Goal: Transaction & Acquisition: Purchase product/service

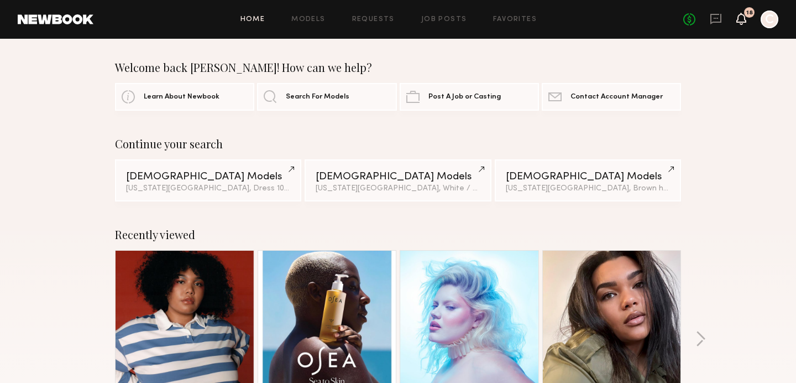
click at [744, 17] on icon at bounding box center [741, 18] width 9 height 8
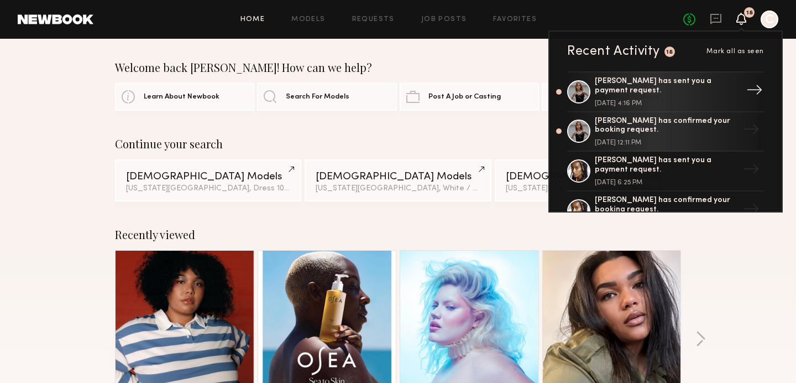
click at [660, 85] on div "[PERSON_NAME] has sent you a payment request." at bounding box center [667, 86] width 144 height 19
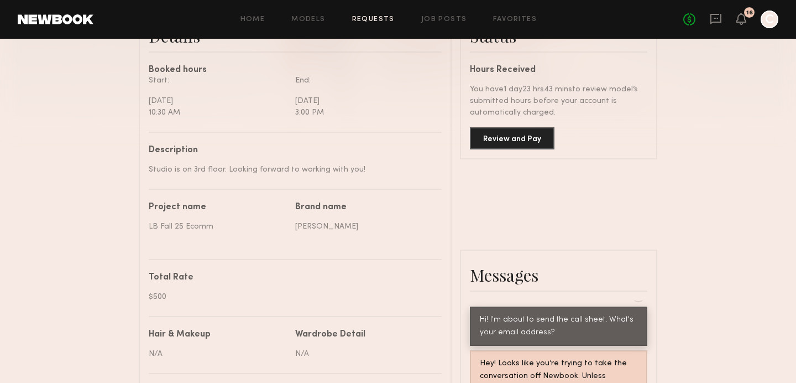
scroll to position [310, 0]
click at [526, 143] on button "Review and Pay" at bounding box center [512, 137] width 85 height 22
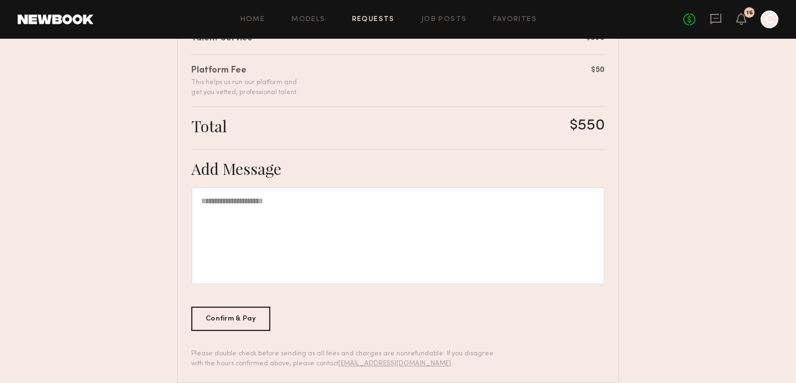
scroll to position [308, 0]
click at [394, 196] on div at bounding box center [398, 233] width 414 height 97
click at [287, 195] on div "**********" at bounding box center [398, 233] width 414 height 97
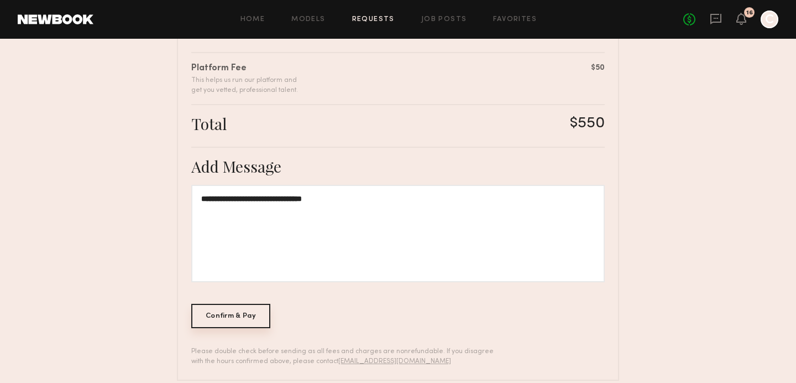
click at [239, 318] on div "Confirm & Pay" at bounding box center [230, 316] width 79 height 24
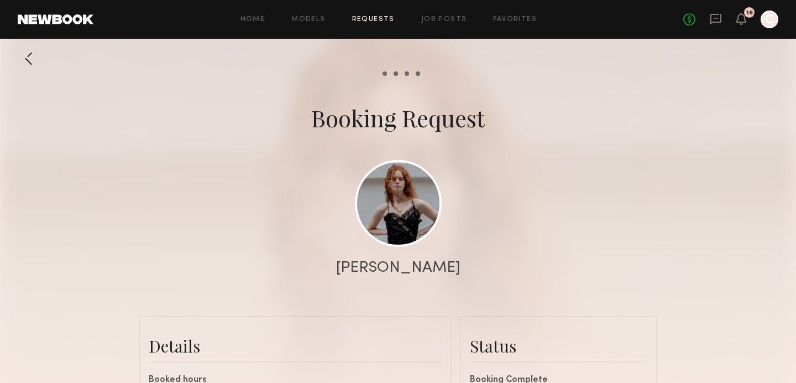
scroll to position [1413, 0]
